Goal: Transaction & Acquisition: Purchase product/service

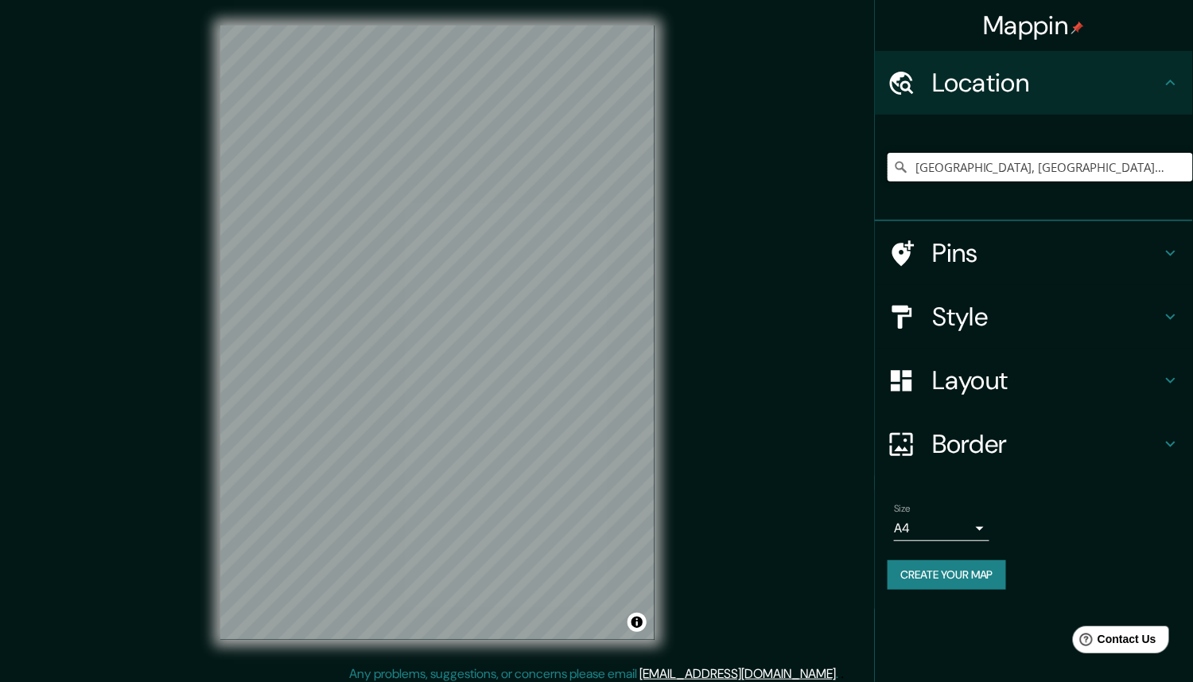
click at [1041, 167] on input "Mérida, Yucatán, México" at bounding box center [1040, 167] width 305 height 29
click at [1053, 167] on input "Mérida, Yucatán, México" at bounding box center [1040, 167] width 305 height 29
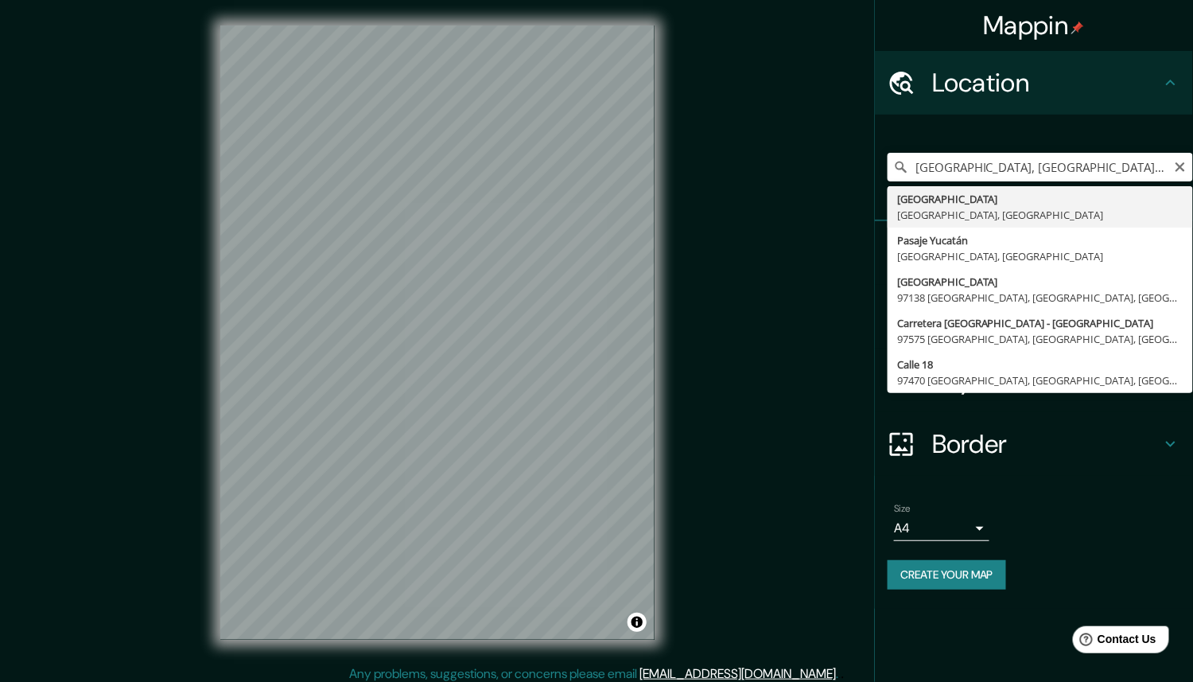
type input "Mérida, Yucatán, México"
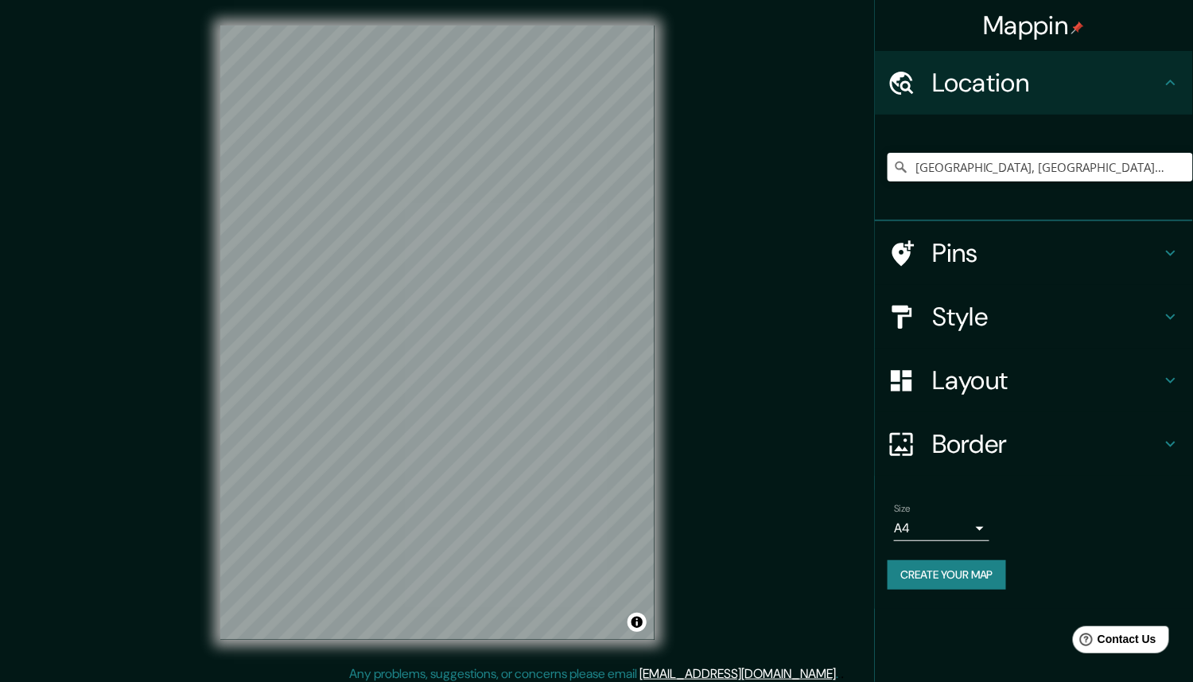
click at [985, 319] on h4 "Style" at bounding box center [1046, 317] width 229 height 32
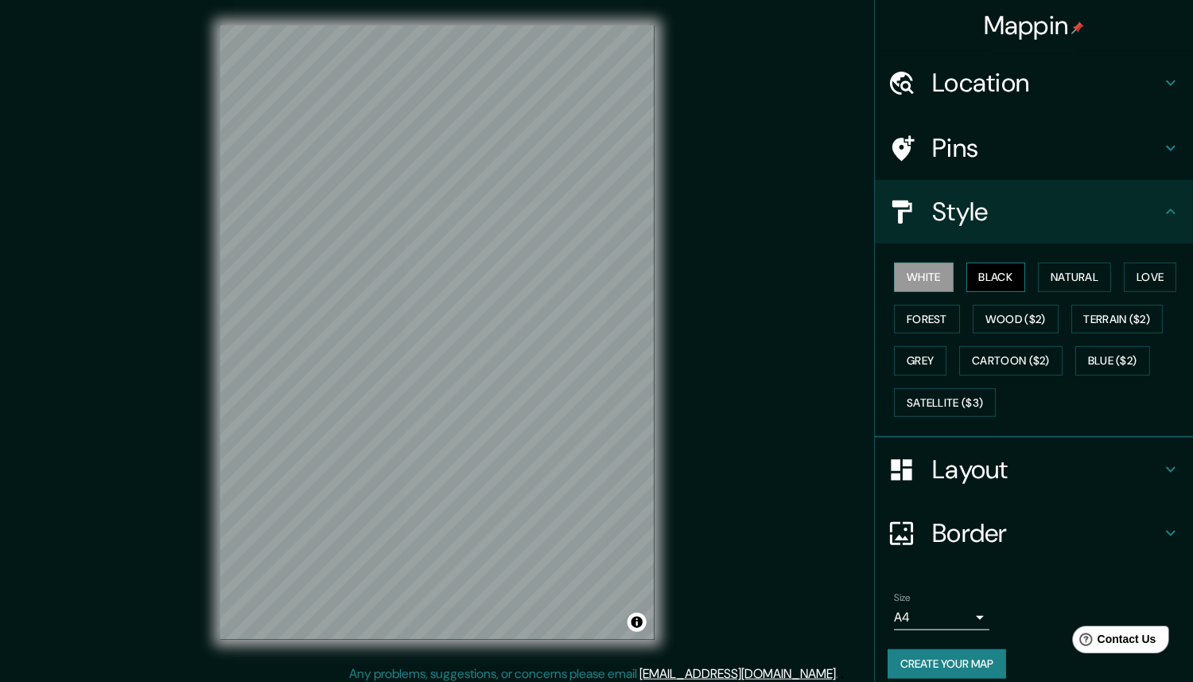
click at [986, 267] on button "Black" at bounding box center [997, 277] width 60 height 29
click at [1048, 270] on button "Natural" at bounding box center [1074, 277] width 73 height 29
click at [1015, 481] on h4 "Layout" at bounding box center [1046, 469] width 229 height 32
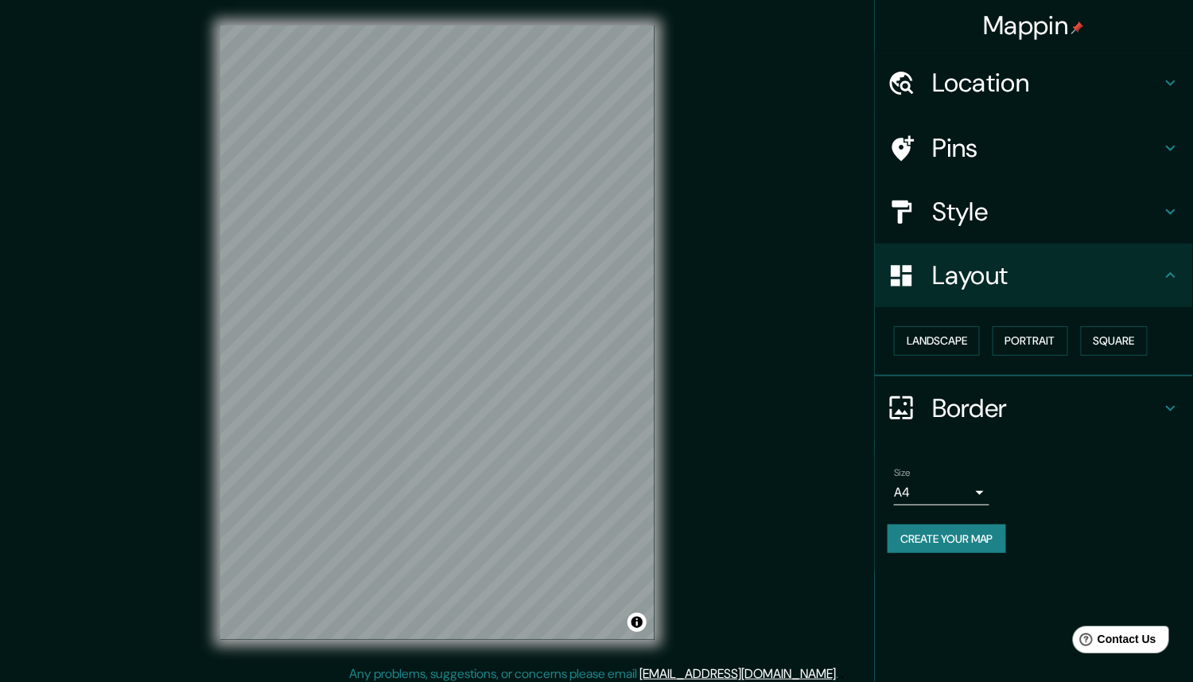
click at [1069, 340] on div "Landscape Portrait Square" at bounding box center [1040, 341] width 305 height 42
click at [1065, 337] on button "Portrait" at bounding box center [1031, 340] width 76 height 29
click at [1057, 335] on button "Portrait" at bounding box center [1031, 340] width 76 height 29
click at [1111, 332] on button "Square" at bounding box center [1114, 340] width 67 height 29
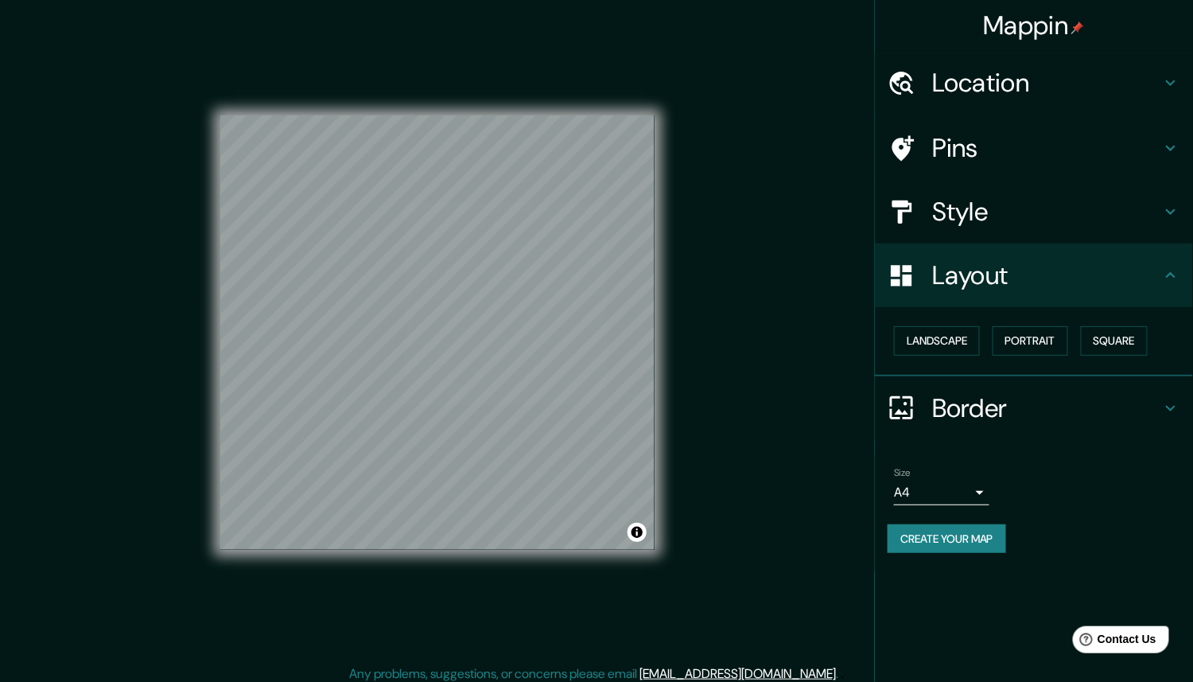
click at [912, 542] on button "Create your map" at bounding box center [947, 538] width 119 height 29
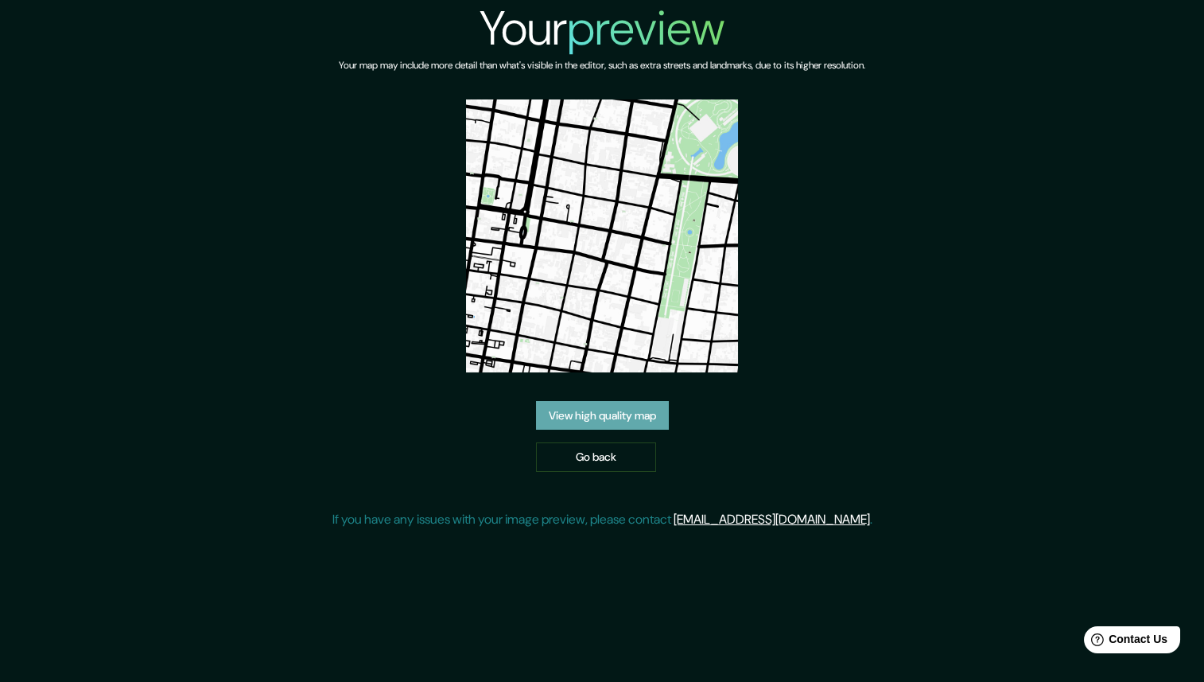
click at [597, 410] on link "View high quality map" at bounding box center [602, 415] width 133 height 29
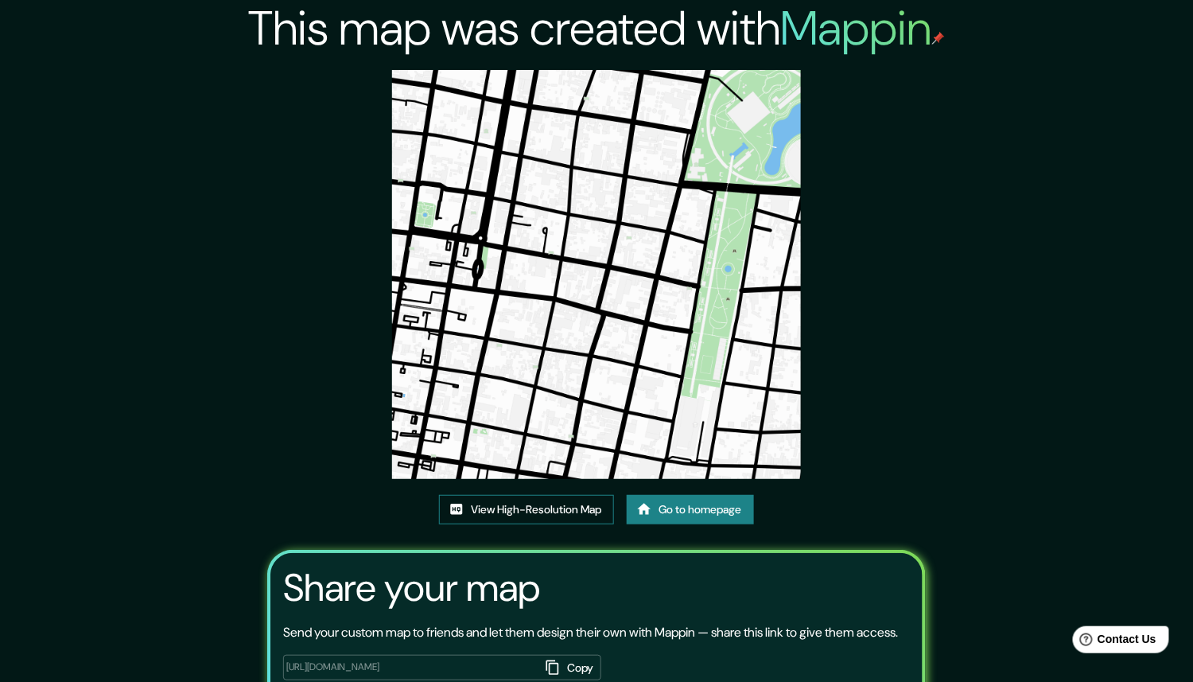
drag, startPoint x: 581, startPoint y: 335, endPoint x: 527, endPoint y: 506, distance: 179.1
click at [527, 506] on link "View High-Resolution Map" at bounding box center [526, 509] width 175 height 29
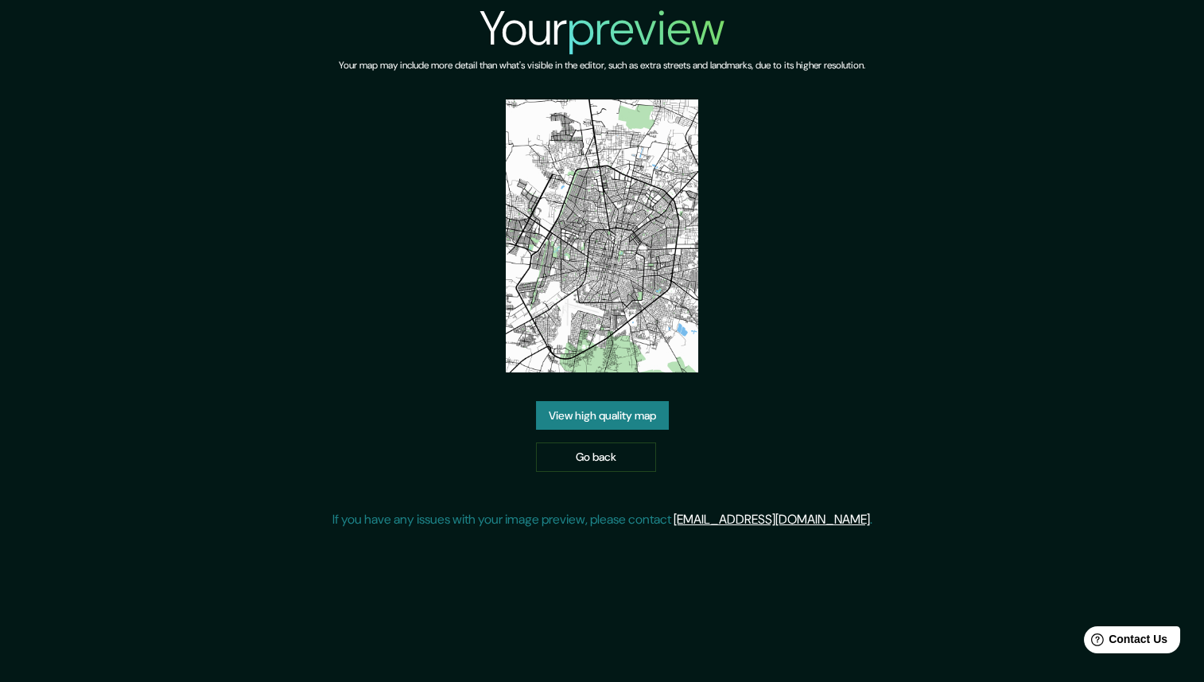
click at [588, 423] on link "View high quality map" at bounding box center [602, 415] width 133 height 29
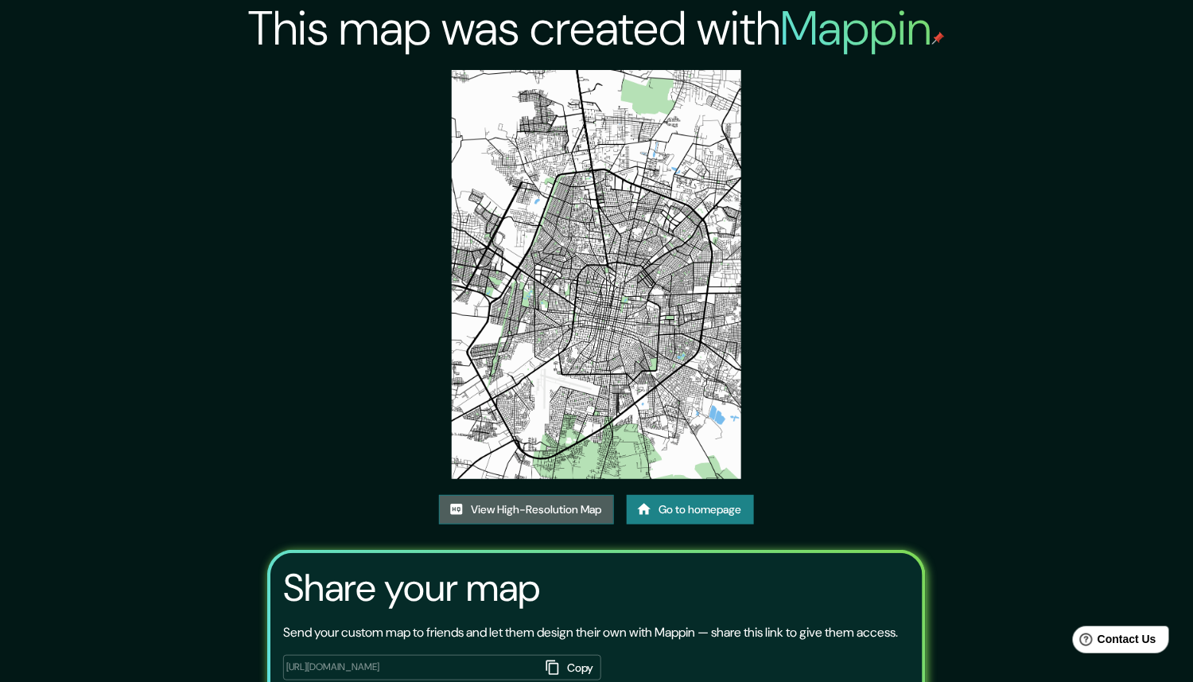
click at [564, 506] on link "View High-Resolution Map" at bounding box center [526, 509] width 175 height 29
click at [706, 514] on link "Go to homepage" at bounding box center [690, 509] width 127 height 29
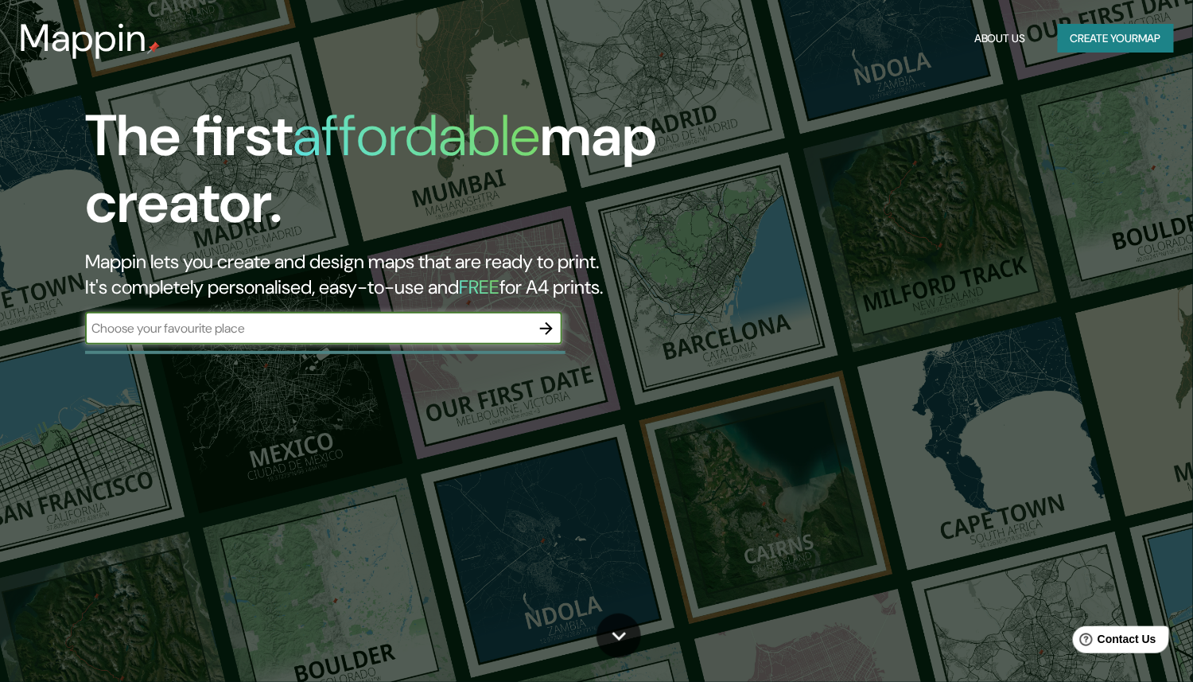
click at [1102, 37] on button "Create your map" at bounding box center [1116, 38] width 116 height 29
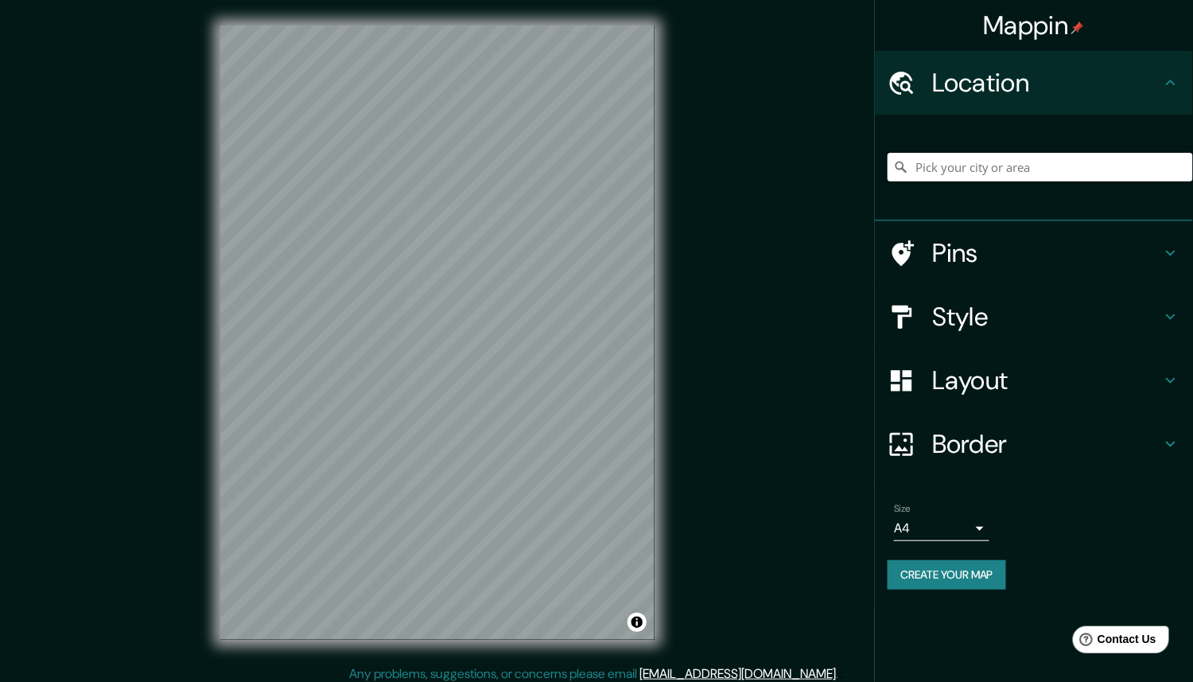
click at [999, 158] on input "Pick your city or area" at bounding box center [1040, 167] width 305 height 29
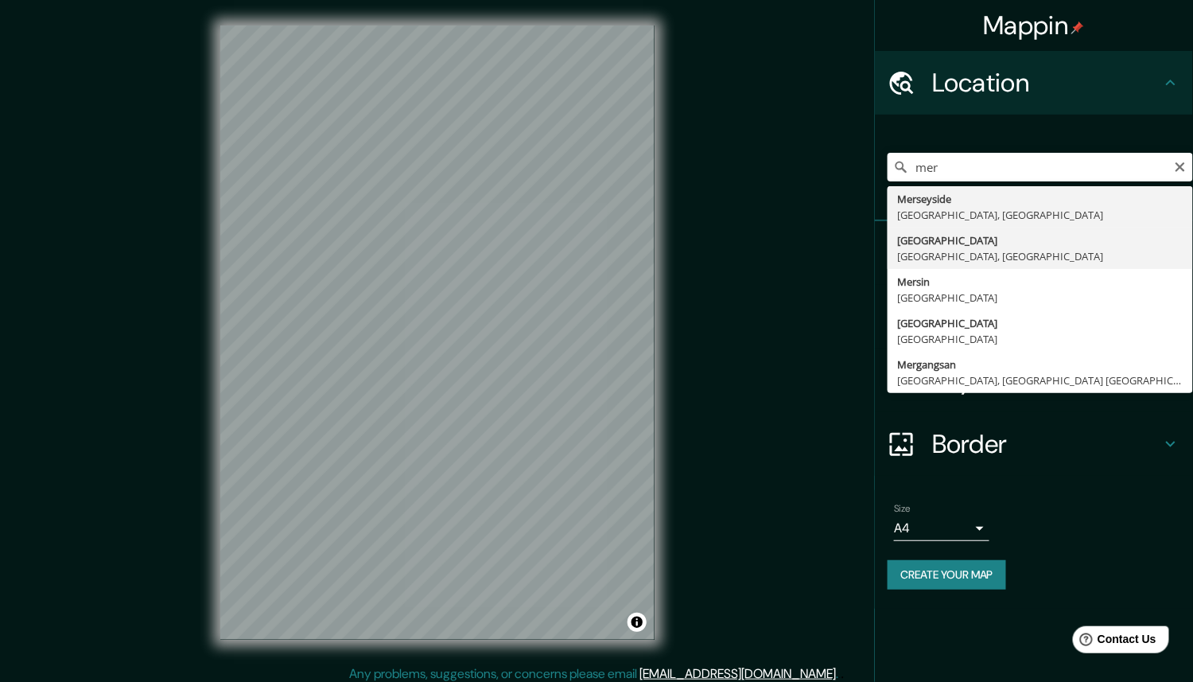
type input "[GEOGRAPHIC_DATA], [GEOGRAPHIC_DATA], [GEOGRAPHIC_DATA]"
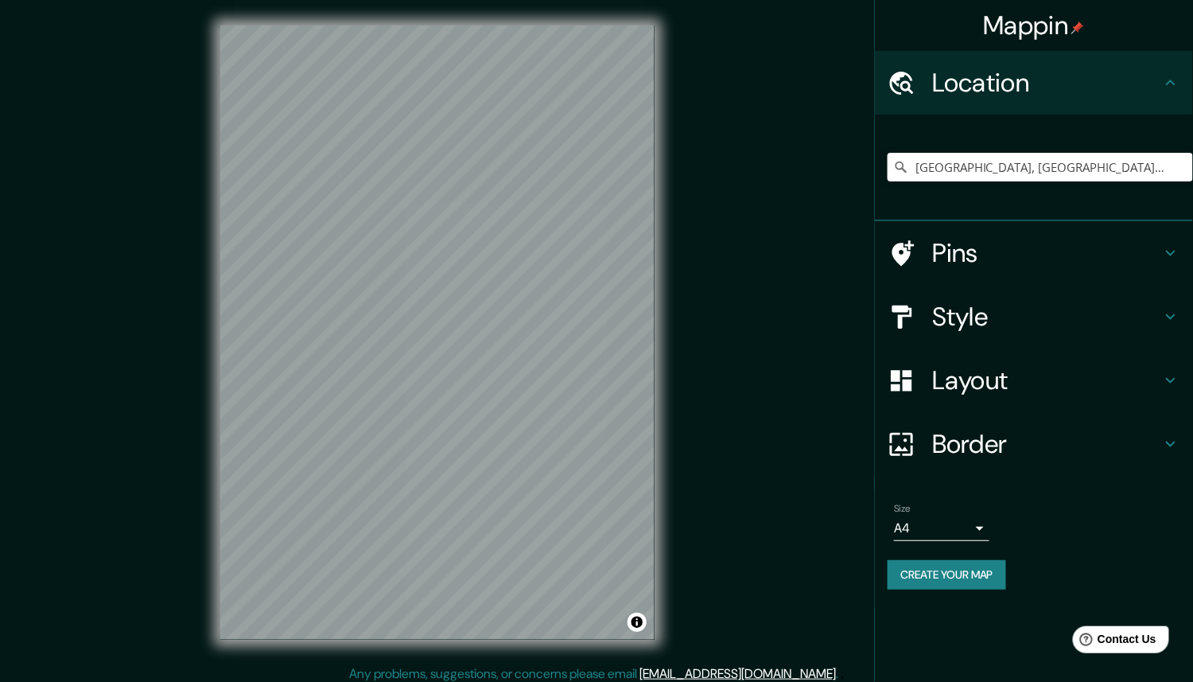
click at [1026, 326] on h4 "Style" at bounding box center [1046, 317] width 229 height 32
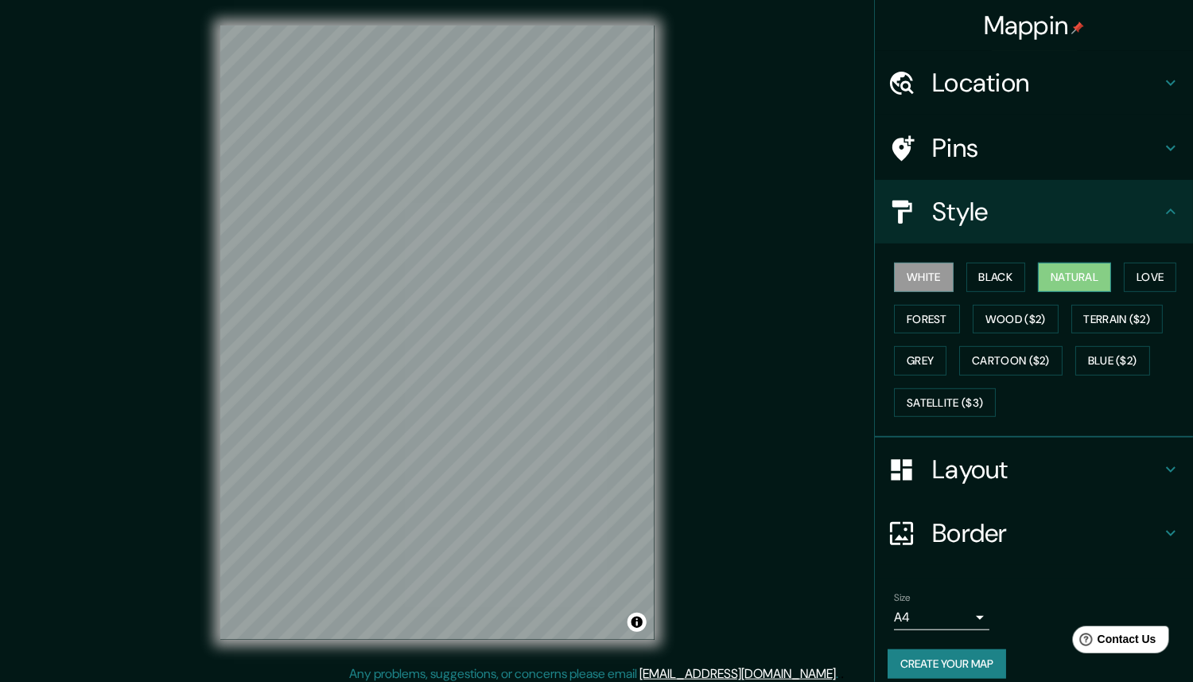
click at [1042, 276] on button "Natural" at bounding box center [1074, 277] width 73 height 29
click at [935, 656] on button "Create your map" at bounding box center [947, 663] width 119 height 29
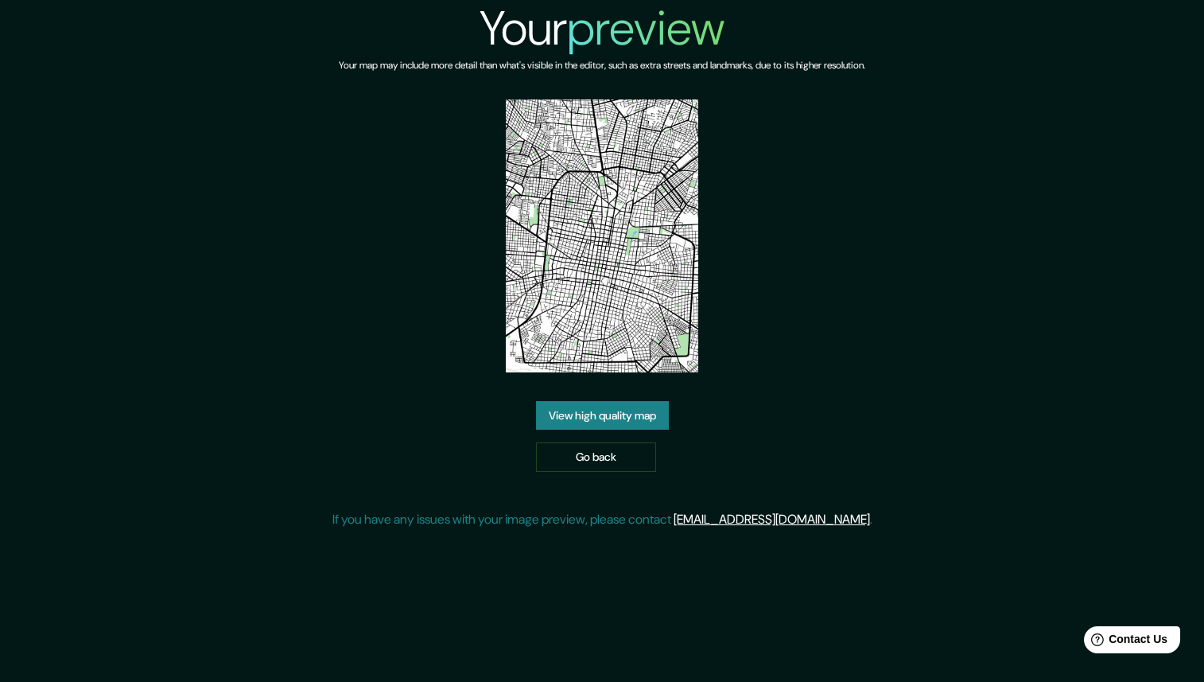
click at [600, 408] on link "View high quality map" at bounding box center [602, 415] width 133 height 29
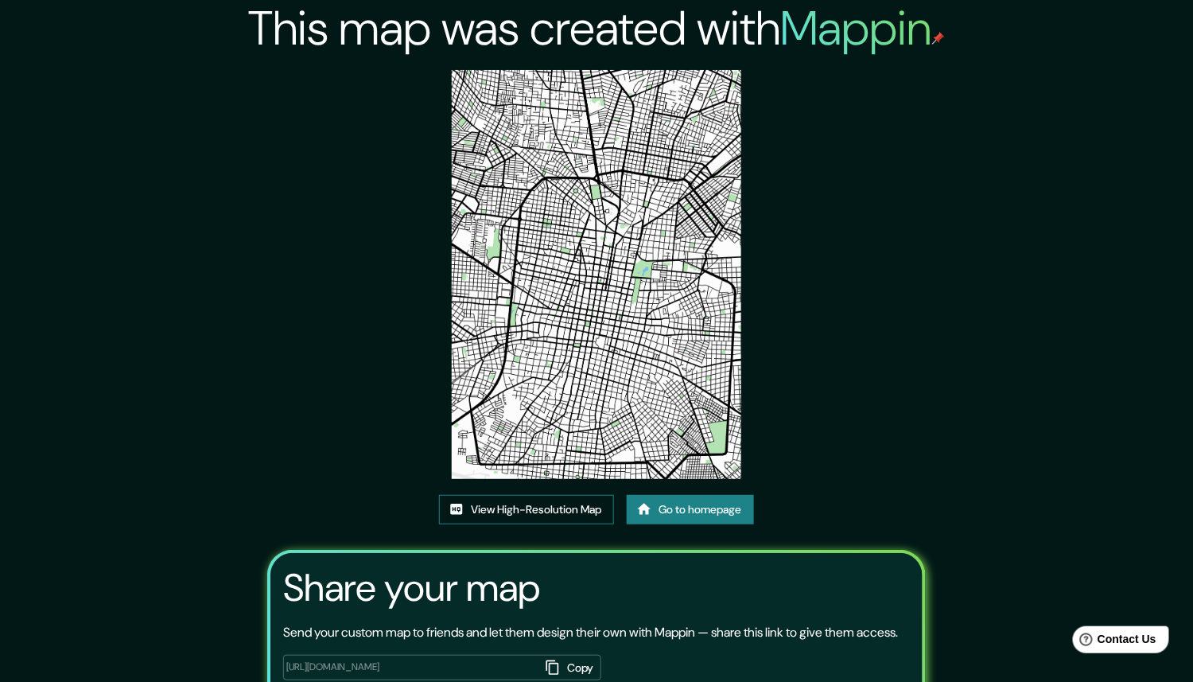
click at [519, 519] on link "View High-Resolution Map" at bounding box center [526, 509] width 175 height 29
